Goal: Information Seeking & Learning: Learn about a topic

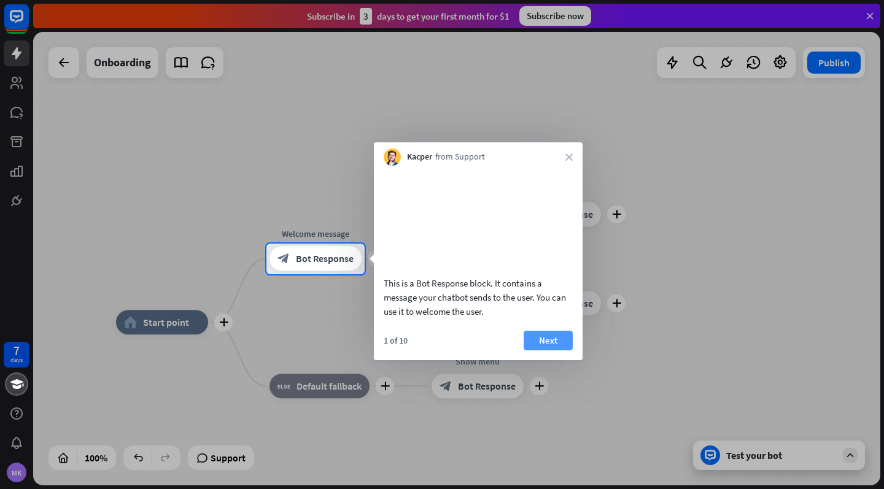
click at [548, 351] on button "Next" at bounding box center [548, 341] width 49 height 20
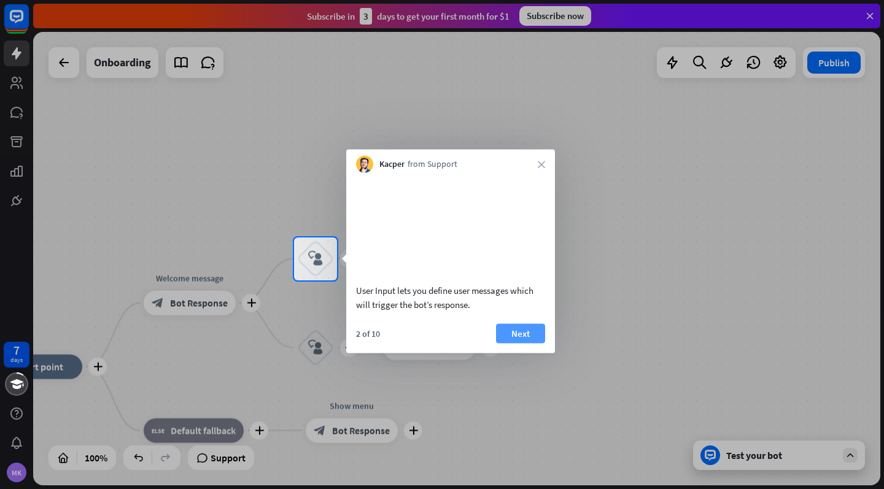
click at [520, 343] on button "Next" at bounding box center [520, 334] width 49 height 20
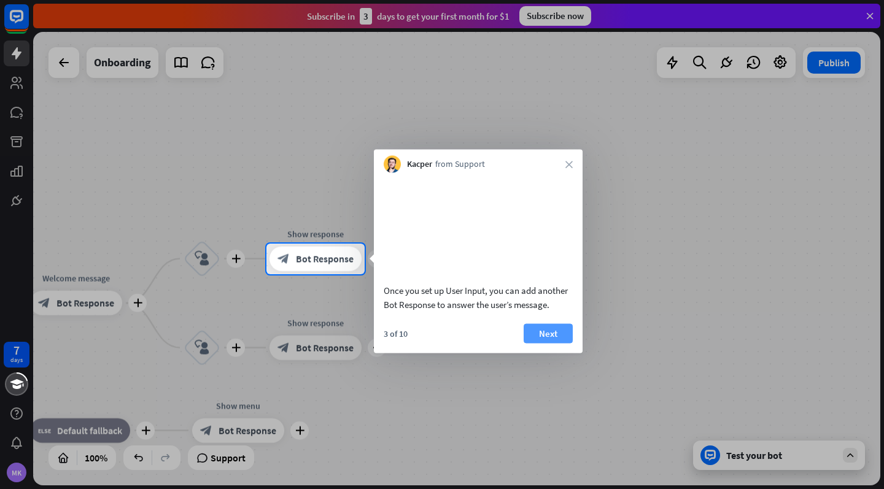
click at [543, 343] on button "Next" at bounding box center [548, 334] width 49 height 20
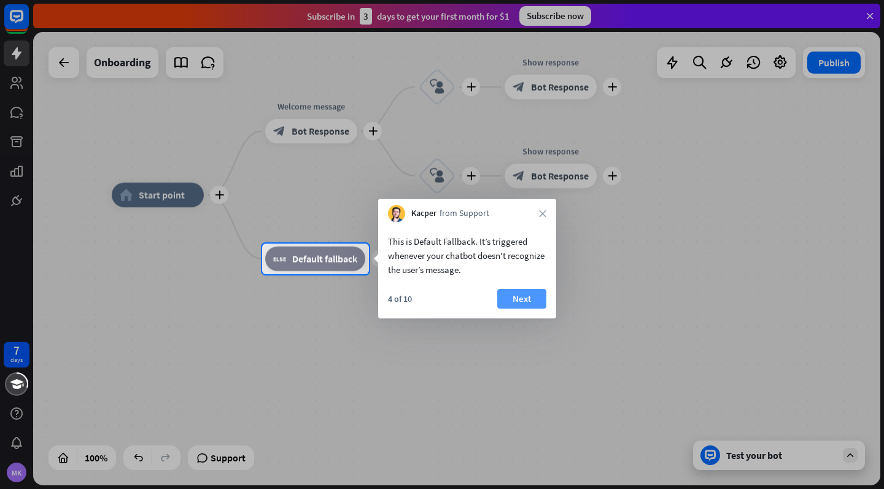
click at [520, 301] on button "Next" at bounding box center [521, 299] width 49 height 20
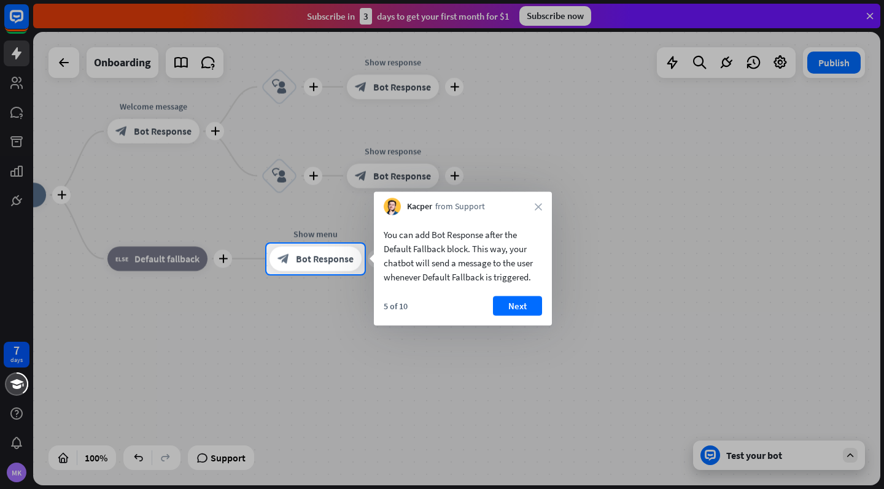
click at [520, 301] on button "Next" at bounding box center [517, 307] width 49 height 20
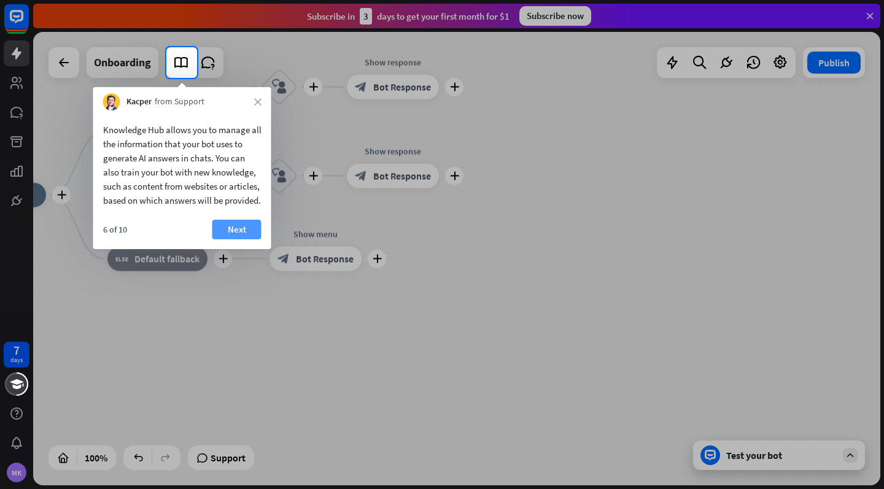
click at [230, 239] on button "Next" at bounding box center [236, 230] width 49 height 20
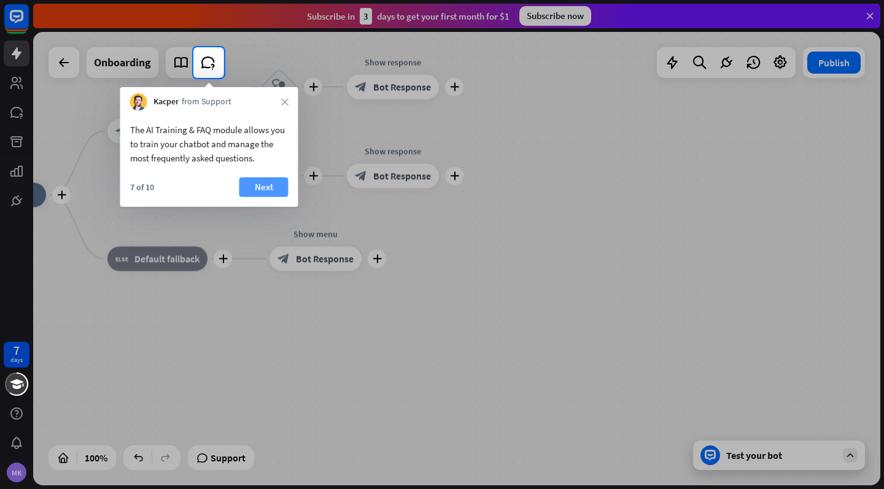
click at [267, 189] on button "Next" at bounding box center [263, 187] width 49 height 20
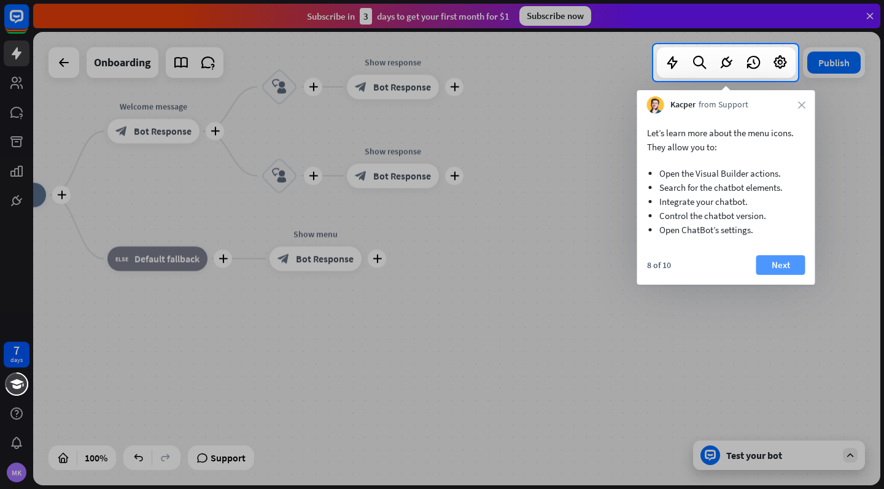
click at [771, 261] on button "Next" at bounding box center [781, 265] width 49 height 20
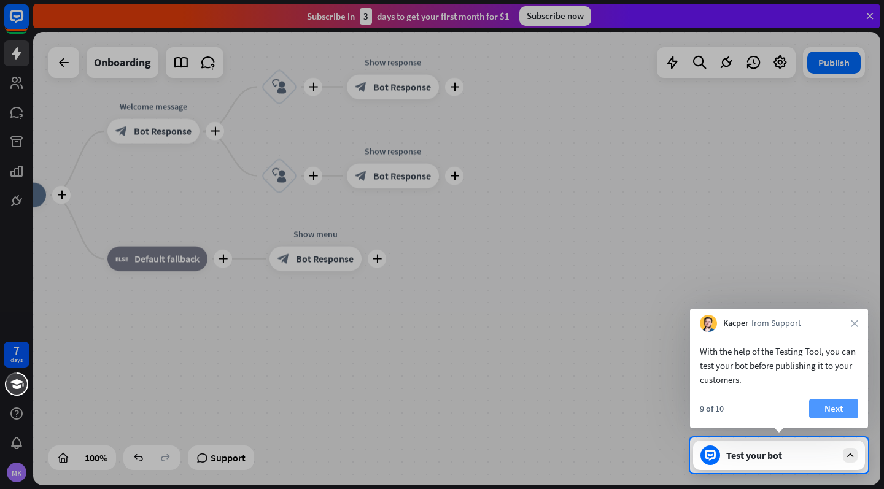
click at [833, 408] on button "Next" at bounding box center [833, 409] width 49 height 20
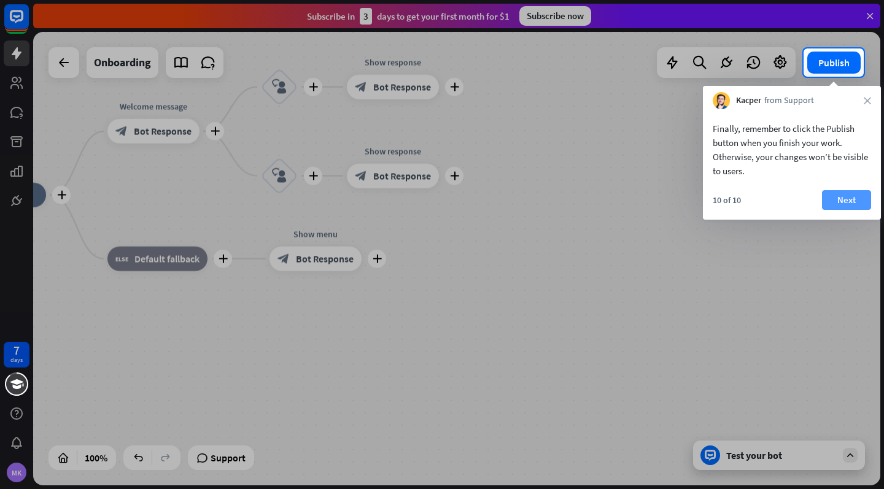
click at [846, 200] on button "Next" at bounding box center [846, 200] width 49 height 20
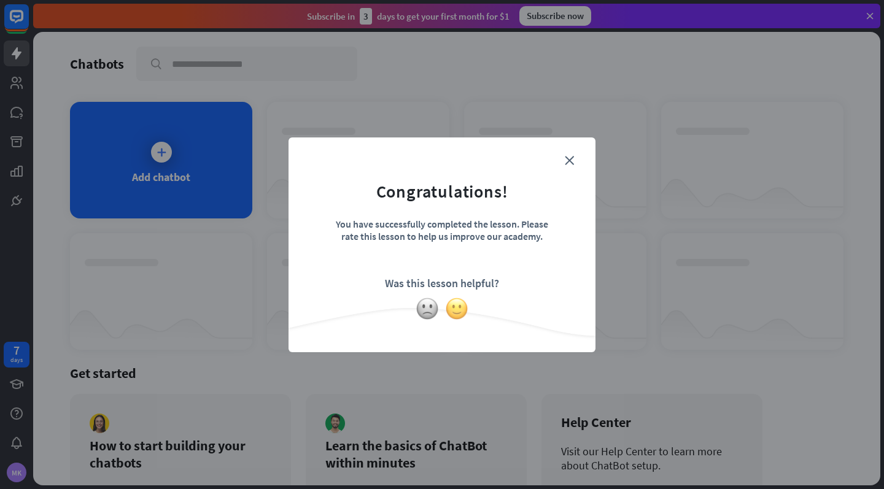
click at [458, 313] on img at bounding box center [456, 308] width 23 height 23
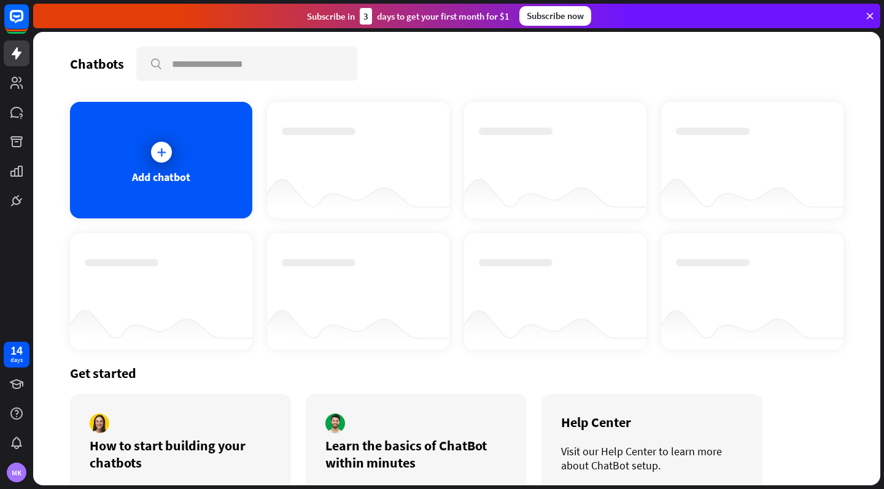
click at [868, 16] on icon at bounding box center [870, 15] width 11 height 11
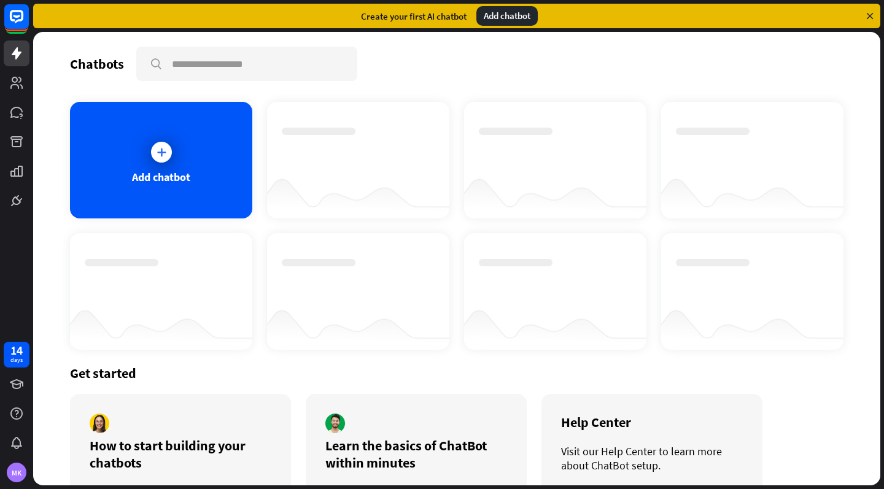
click at [870, 15] on icon at bounding box center [870, 15] width 11 height 11
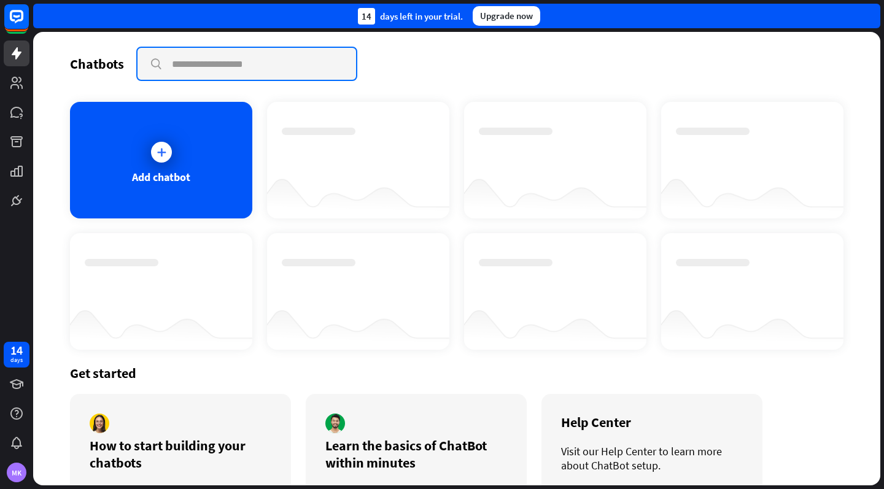
click at [290, 49] on input "text" at bounding box center [247, 64] width 219 height 32
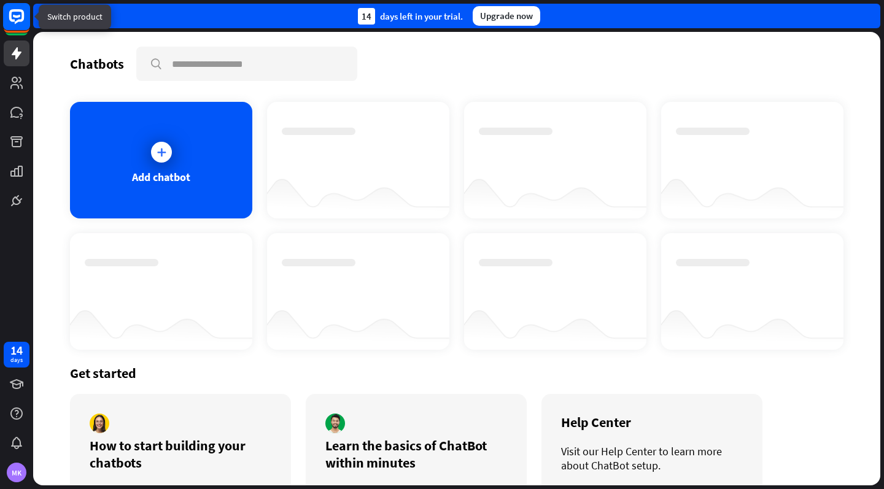
click at [14, 20] on icon at bounding box center [16, 16] width 15 height 15
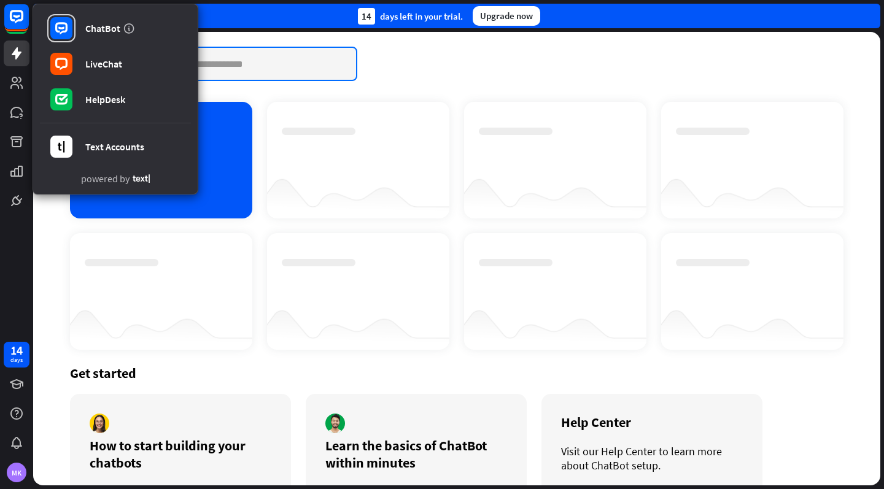
click at [296, 74] on input "text" at bounding box center [247, 64] width 219 height 32
